Goal: Task Accomplishment & Management: Complete application form

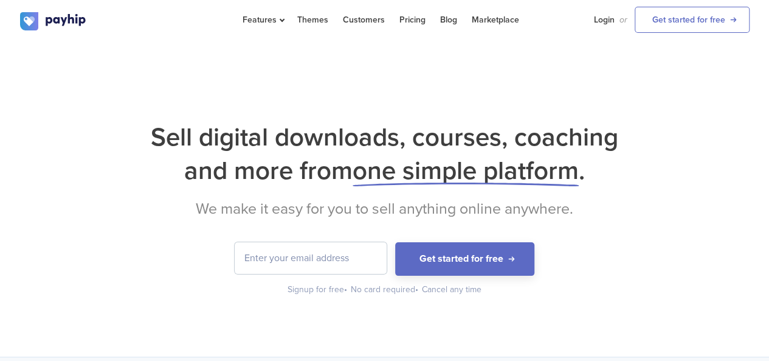
drag, startPoint x: 300, startPoint y: 239, endPoint x: 303, endPoint y: 255, distance: 16.7
click at [303, 255] on div "Sell digital downloads, courses, coaching and more from one simple platform . W…" at bounding box center [385, 207] width 730 height 175
click at [303, 255] on input "email" at bounding box center [311, 258] width 152 height 32
type input "[EMAIL_ADDRESS][DOMAIN_NAME]"
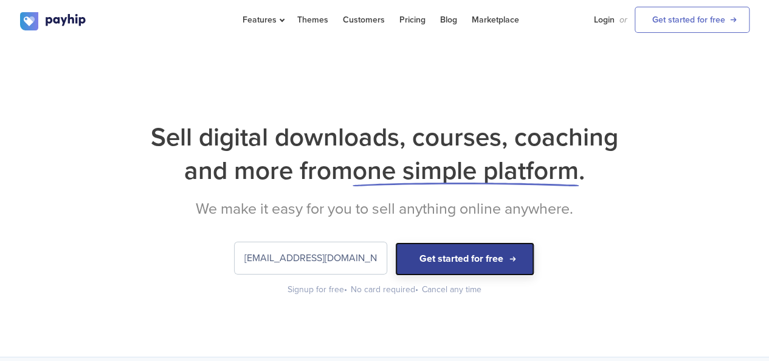
click at [426, 261] on button "Get started for free" at bounding box center [464, 258] width 139 height 33
